Goal: Information Seeking & Learning: Learn about a topic

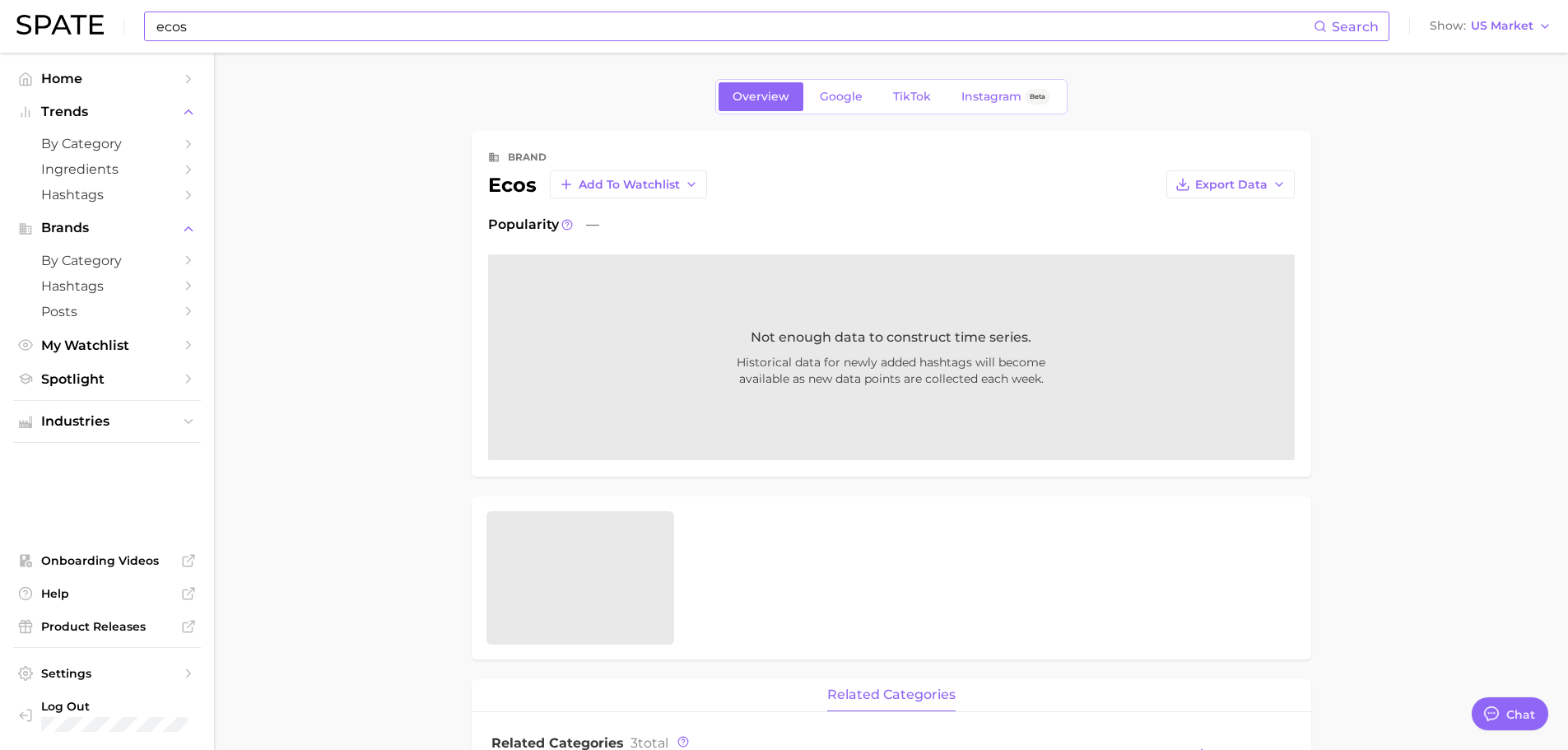
click at [233, 25] on input "ecos" at bounding box center [734, 26] width 1158 height 28
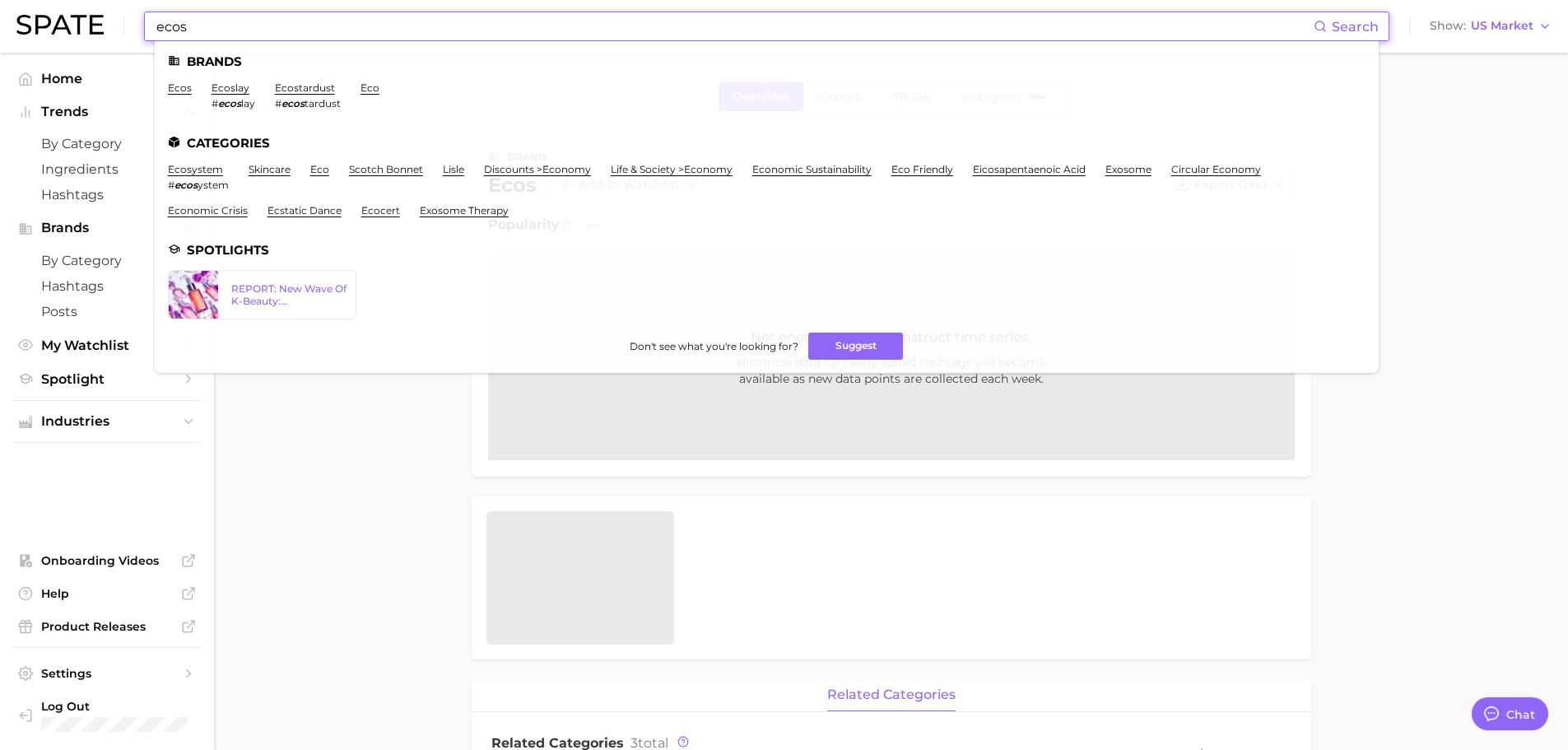
click at [233, 25] on input "ecos" at bounding box center [734, 26] width 1158 height 28
click at [229, 25] on input "ecos" at bounding box center [734, 26] width 1158 height 28
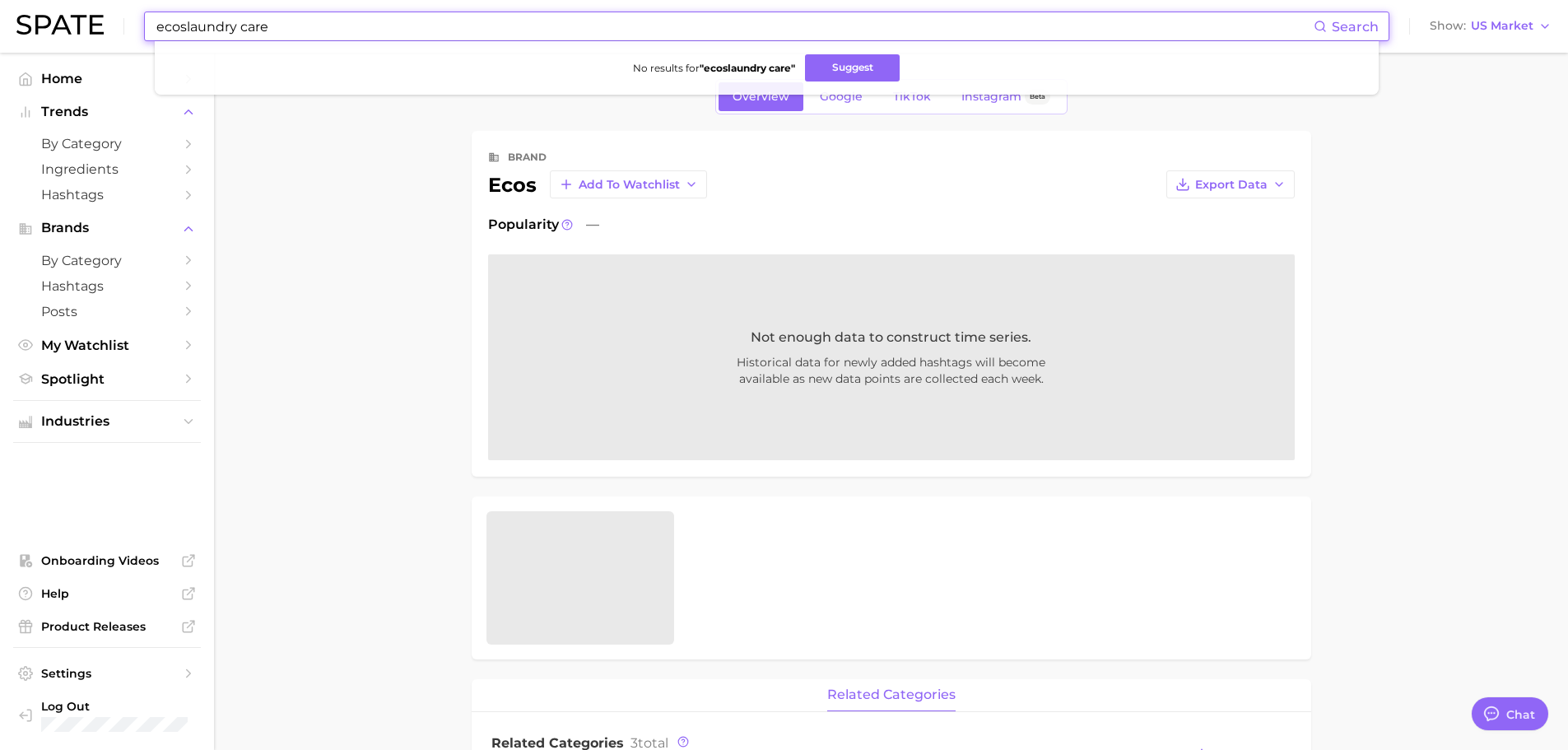
click at [195, 28] on input "ecoslaundry care" at bounding box center [734, 26] width 1158 height 28
click at [186, 27] on input "ecoslaundry care" at bounding box center [734, 26] width 1158 height 28
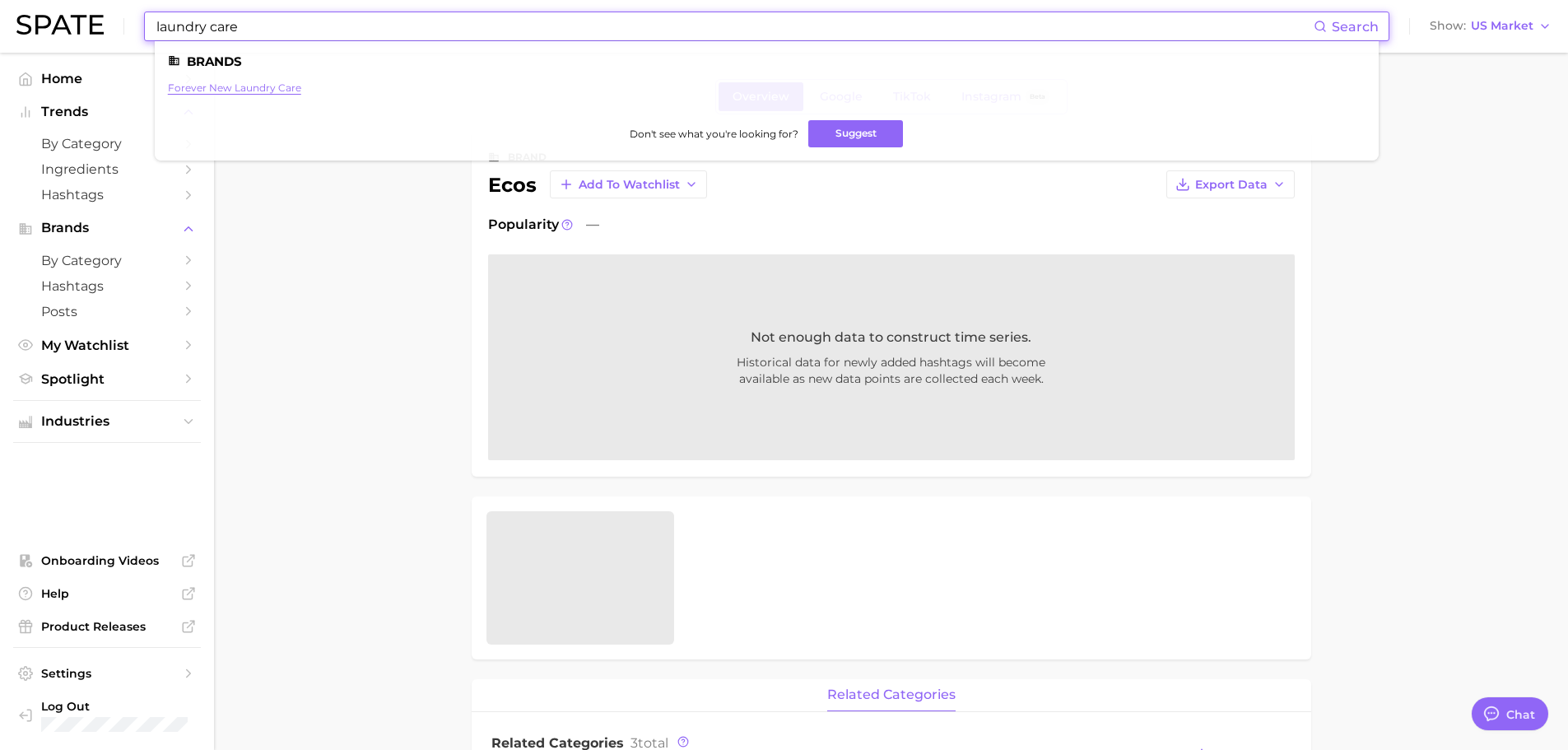
type input "laundry care"
click at [256, 83] on link "forever new laundry care" at bounding box center [234, 87] width 134 height 12
